Goal: Transaction & Acquisition: Purchase product/service

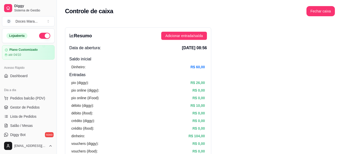
scroll to position [51, 0]
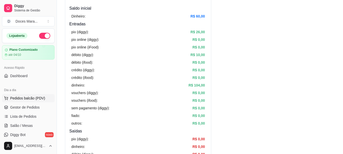
click at [39, 96] on span "Pedidos balcão (PDV)" at bounding box center [27, 98] width 35 height 5
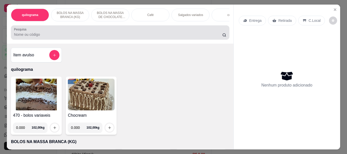
click at [46, 37] on input "Pesquisa" at bounding box center [118, 34] width 208 height 5
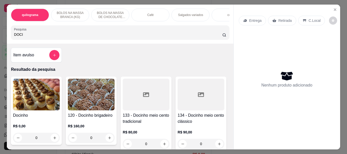
click at [83, 33] on div "DOCI" at bounding box center [120, 32] width 212 height 10
type input "D"
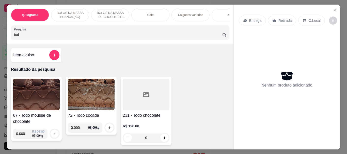
click at [42, 94] on img at bounding box center [36, 95] width 47 height 32
drag, startPoint x: 42, startPoint y: 35, endPoint x: 6, endPoint y: 37, distance: 36.1
click at [0, 35] on div "quilograma BOLOS NA MASSA BRANCA (KG) BOLOS NA MASSA DE CHOCOLATE preço por (KG…" at bounding box center [173, 77] width 347 height 154
type input "copo"
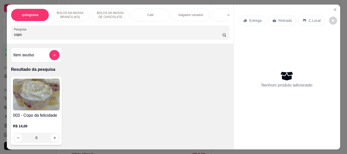
click at [22, 99] on img at bounding box center [36, 95] width 47 height 32
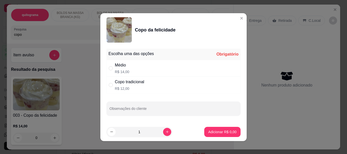
drag, startPoint x: 108, startPoint y: 69, endPoint x: 158, endPoint y: 111, distance: 64.8
click at [109, 69] on input "" at bounding box center [111, 68] width 4 height 4
radio input "true"
click at [211, 135] on button "Adicionar R$ 14,00" at bounding box center [221, 132] width 38 height 10
type input "1"
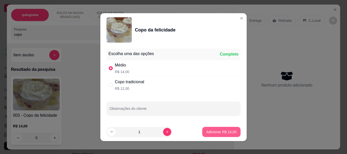
type input "1"
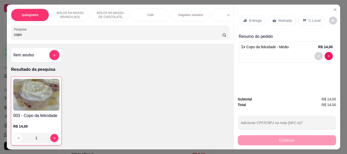
drag, startPoint x: 29, startPoint y: 39, endPoint x: 0, endPoint y: 34, distance: 29.1
click at [0, 34] on div "quilograma BOLOS NA MASSA BRANCA (KG) BOLOS NA MASSA DE CHOCOLATE preço por (KG…" at bounding box center [173, 77] width 347 height 154
type input "doci"
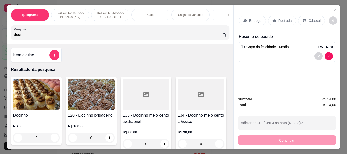
click at [25, 93] on img at bounding box center [36, 95] width 47 height 32
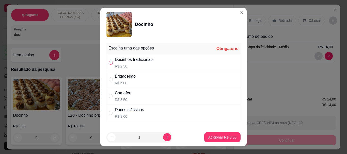
click at [109, 61] on input "" at bounding box center [111, 63] width 4 height 4
radio input "true"
click at [213, 134] on button "Adicionar R$ 2,50" at bounding box center [222, 137] width 36 height 10
type input "1"
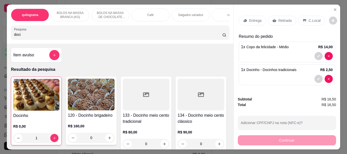
click at [34, 96] on img at bounding box center [36, 95] width 46 height 32
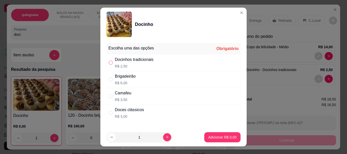
click at [109, 64] on input "" at bounding box center [111, 63] width 4 height 4
radio input "true"
click at [221, 135] on p "Adicionar R$ 2,50" at bounding box center [222, 137] width 28 height 5
type input "2"
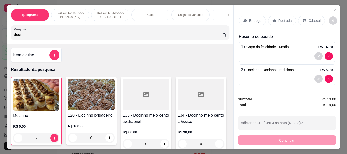
click at [272, 19] on icon at bounding box center [274, 21] width 4 height 4
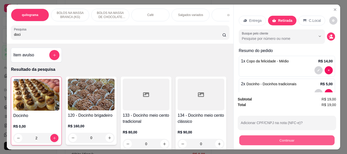
click at [269, 138] on button "Continuar" at bounding box center [286, 140] width 95 height 10
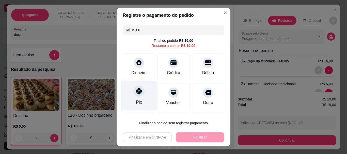
click at [133, 98] on div "Pix" at bounding box center [139, 96] width 36 height 30
type input "R$ 0,00"
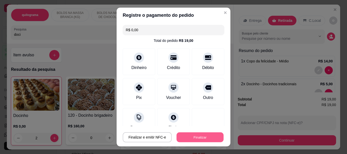
click at [201, 136] on button "Finalizar" at bounding box center [199, 137] width 47 height 10
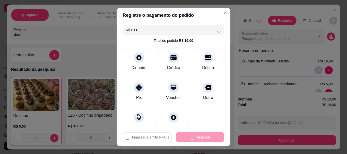
type input "0"
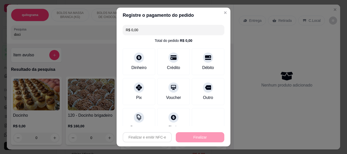
type input "-R$ 19,00"
